Goal: Task Accomplishment & Management: Manage account settings

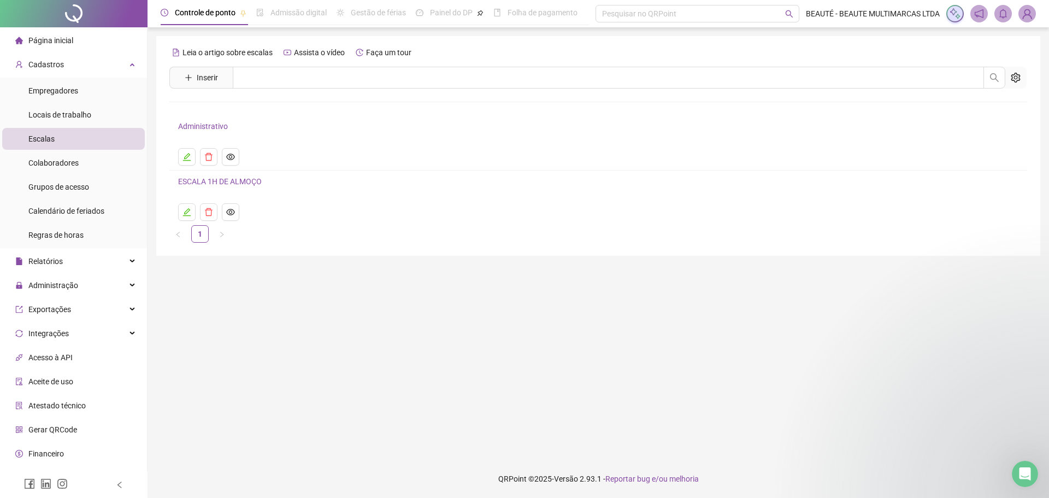
click at [1020, 13] on img at bounding box center [1027, 13] width 16 height 16
click at [988, 66] on link "Configurações" at bounding box center [975, 70] width 59 height 9
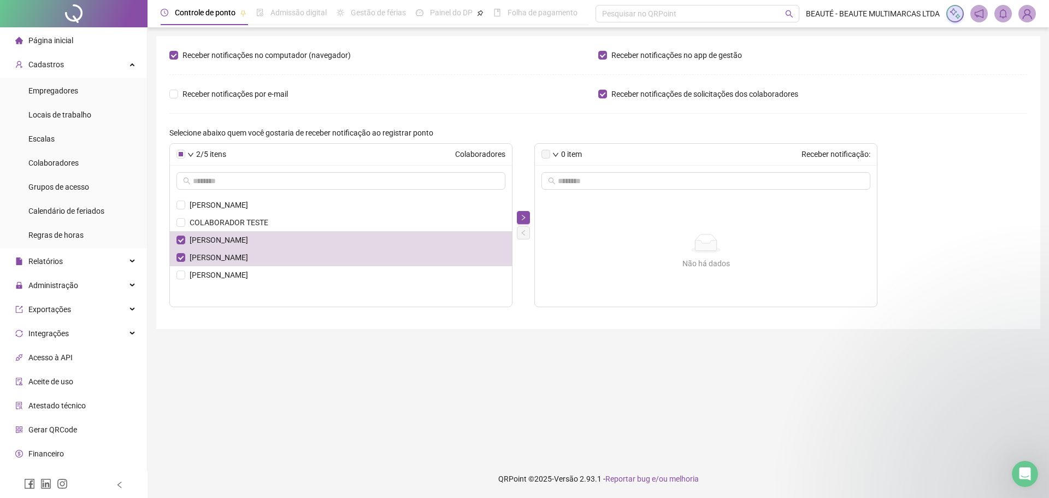
click at [180, 285] on ul "[PERSON_NAME] COLABORADOR TESTE LAUDENICE COSTA [PERSON_NAME] [PERSON_NAME]" at bounding box center [341, 251] width 342 height 110
click at [180, 279] on li "[PERSON_NAME]" at bounding box center [341, 274] width 342 height 17
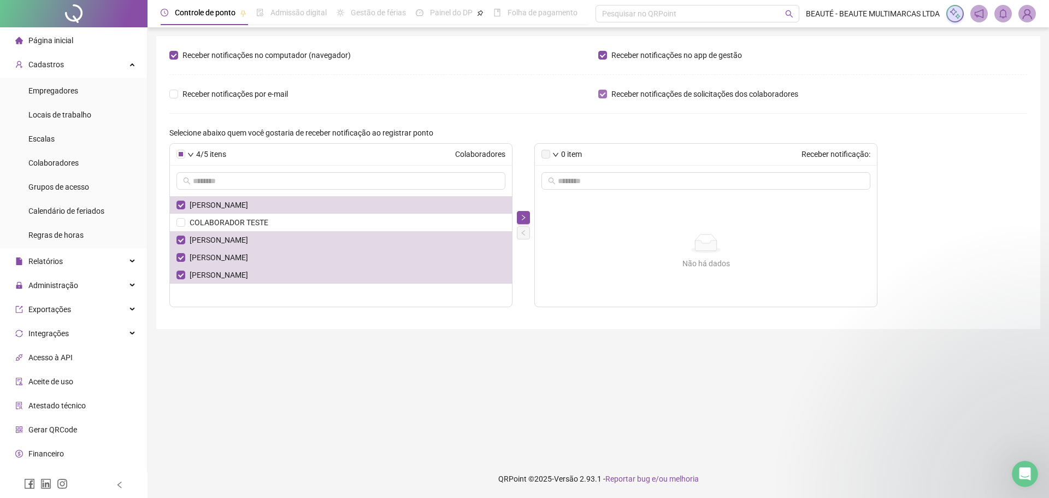
click at [609, 96] on span "Receber notificações de solicitações dos colaboradores" at bounding box center [705, 94] width 196 height 12
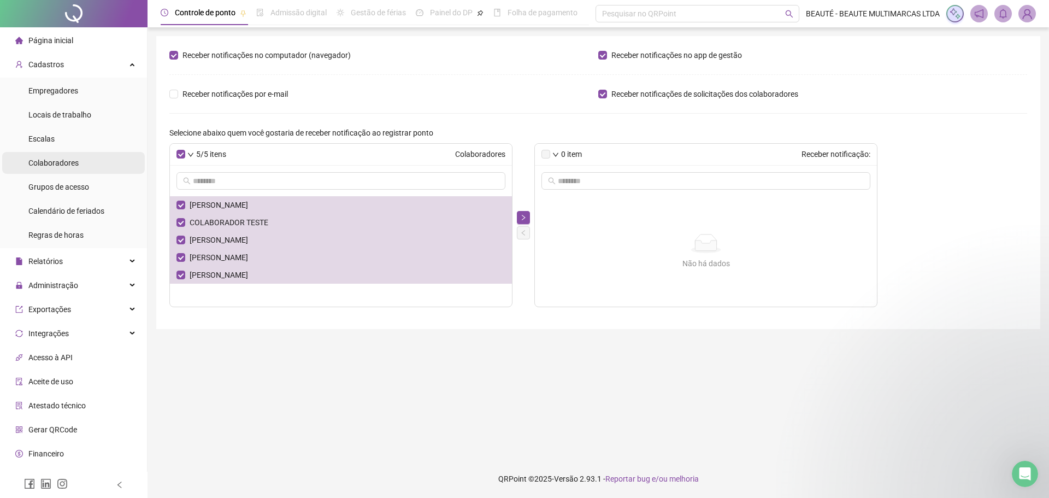
click at [65, 167] on span "Colaboradores" at bounding box center [53, 162] width 50 height 9
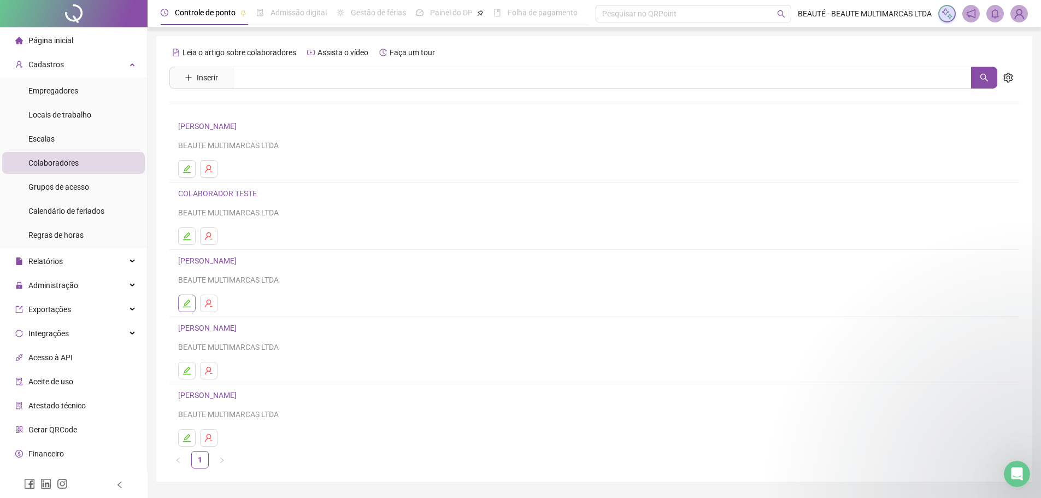
click at [185, 299] on icon "edit" at bounding box center [186, 303] width 9 height 9
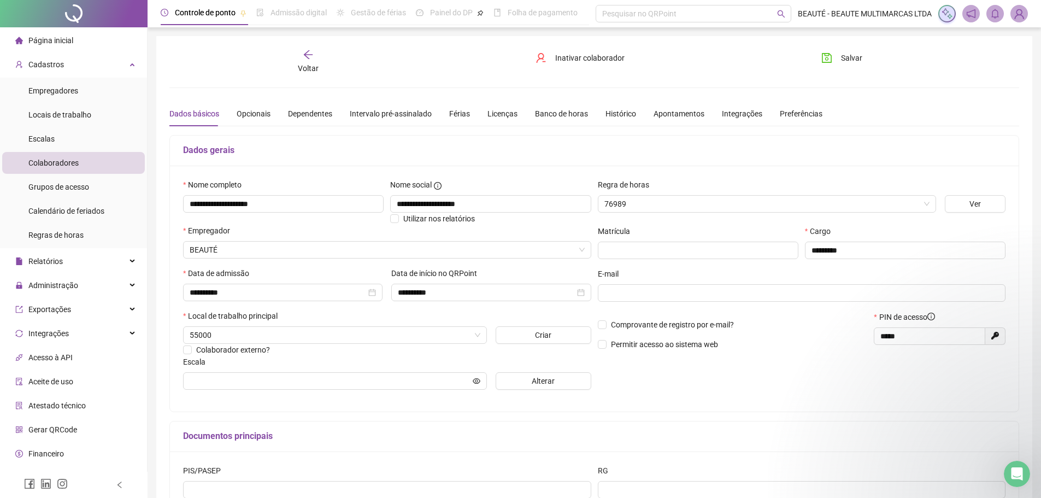
type input "**********"
click at [801, 118] on div "Preferências" at bounding box center [801, 114] width 43 height 12
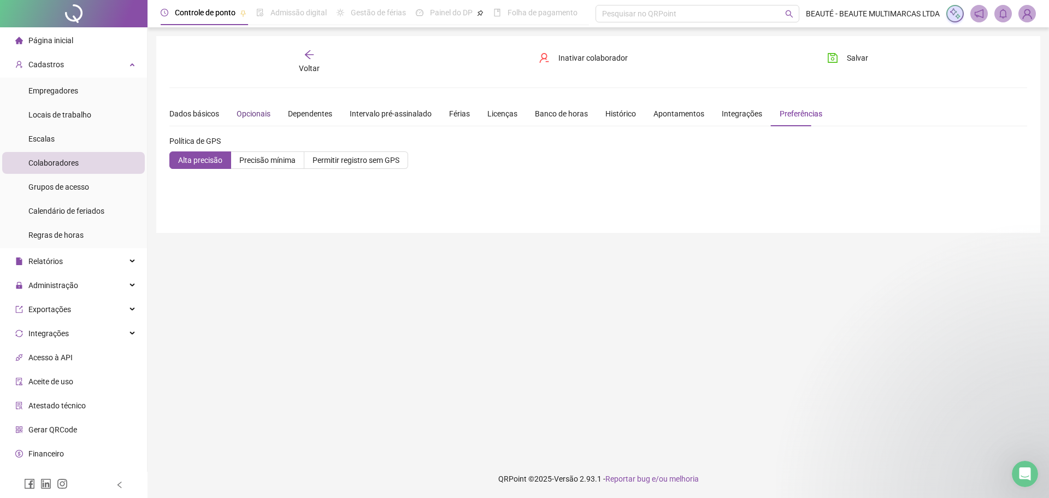
click at [258, 113] on div "Opcionais" at bounding box center [254, 114] width 34 height 12
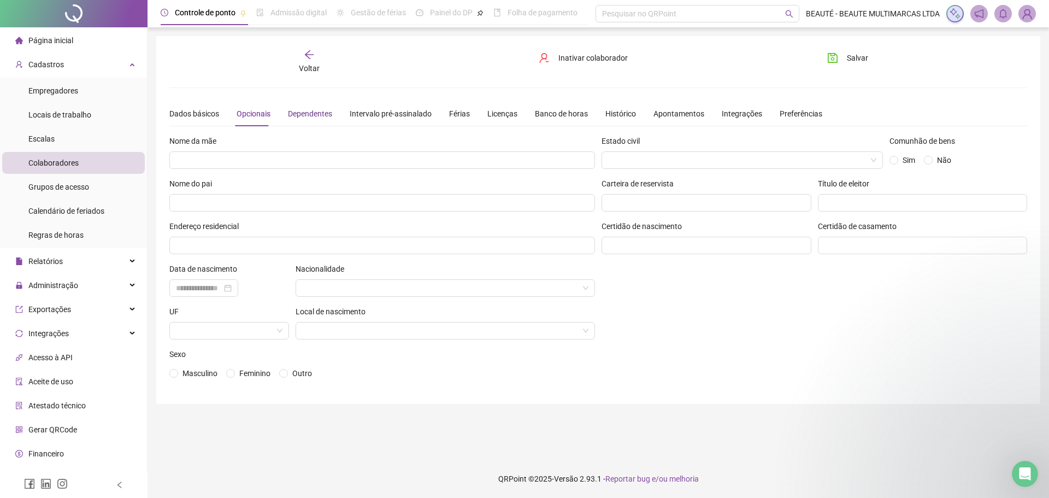
click at [302, 112] on div "Dependentes" at bounding box center [310, 114] width 44 height 12
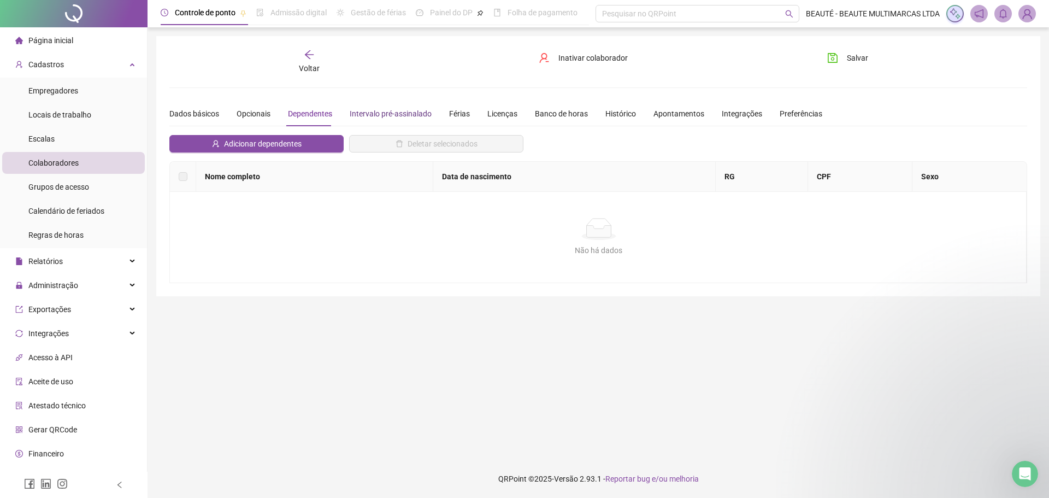
click at [378, 113] on div "Intervalo pré-assinalado" at bounding box center [391, 114] width 82 height 12
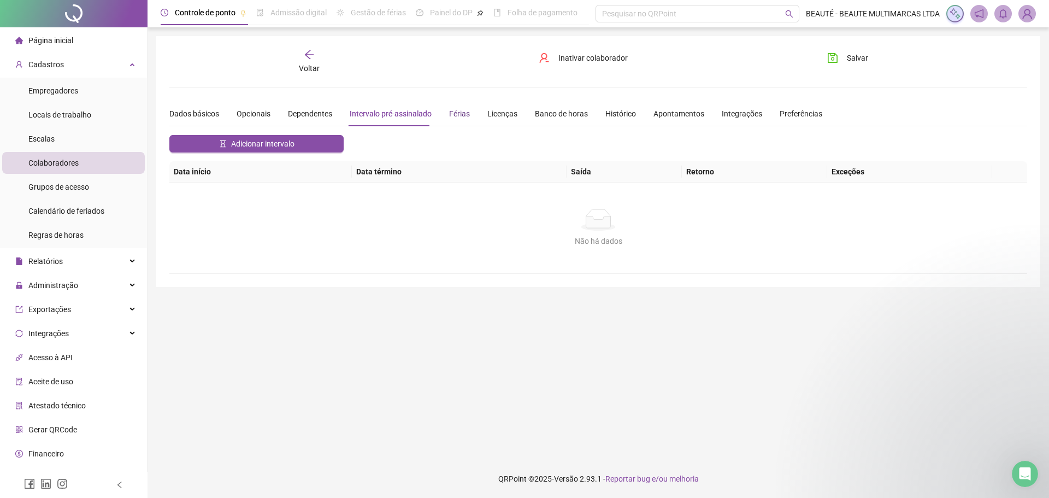
click at [454, 112] on div "Férias" at bounding box center [459, 114] width 21 height 12
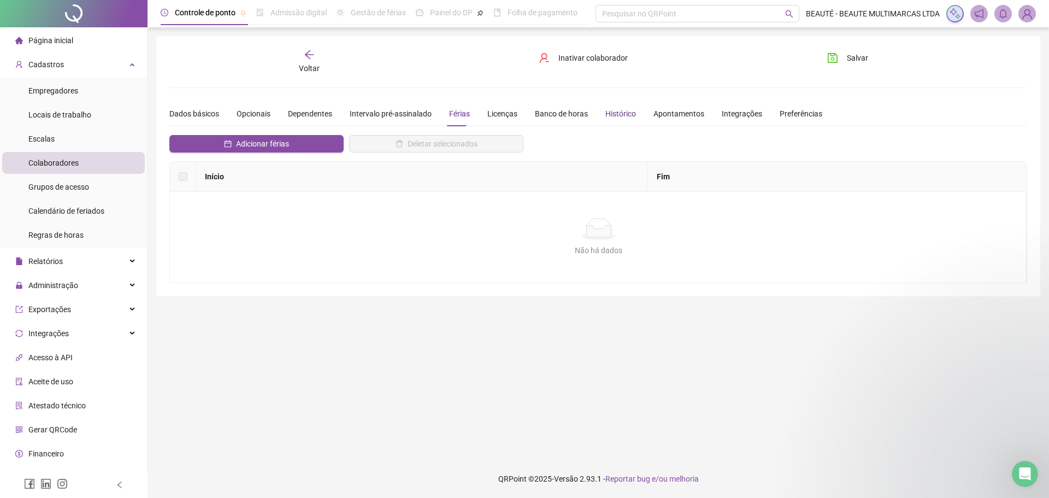
click at [619, 116] on div "Histórico" at bounding box center [620, 114] width 31 height 12
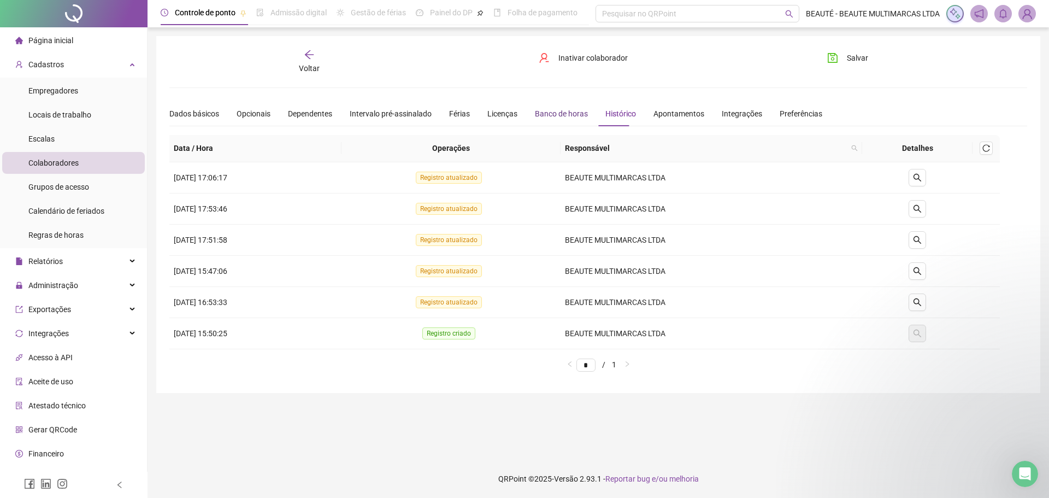
click at [570, 114] on div "Banco de horas" at bounding box center [561, 114] width 53 height 12
